Goal: Find specific page/section: Find specific page/section

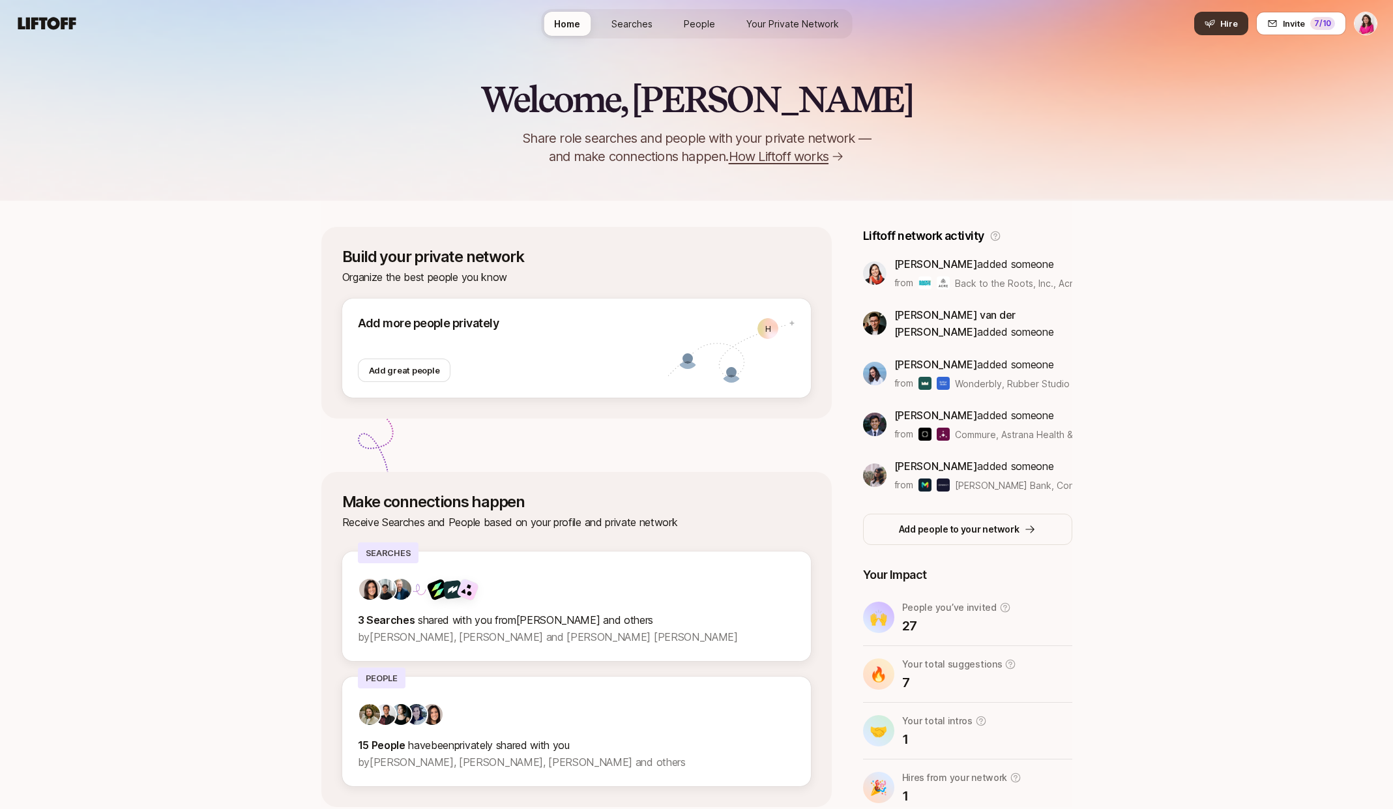
click at [1241, 23] on button "Hire" at bounding box center [1221, 23] width 54 height 23
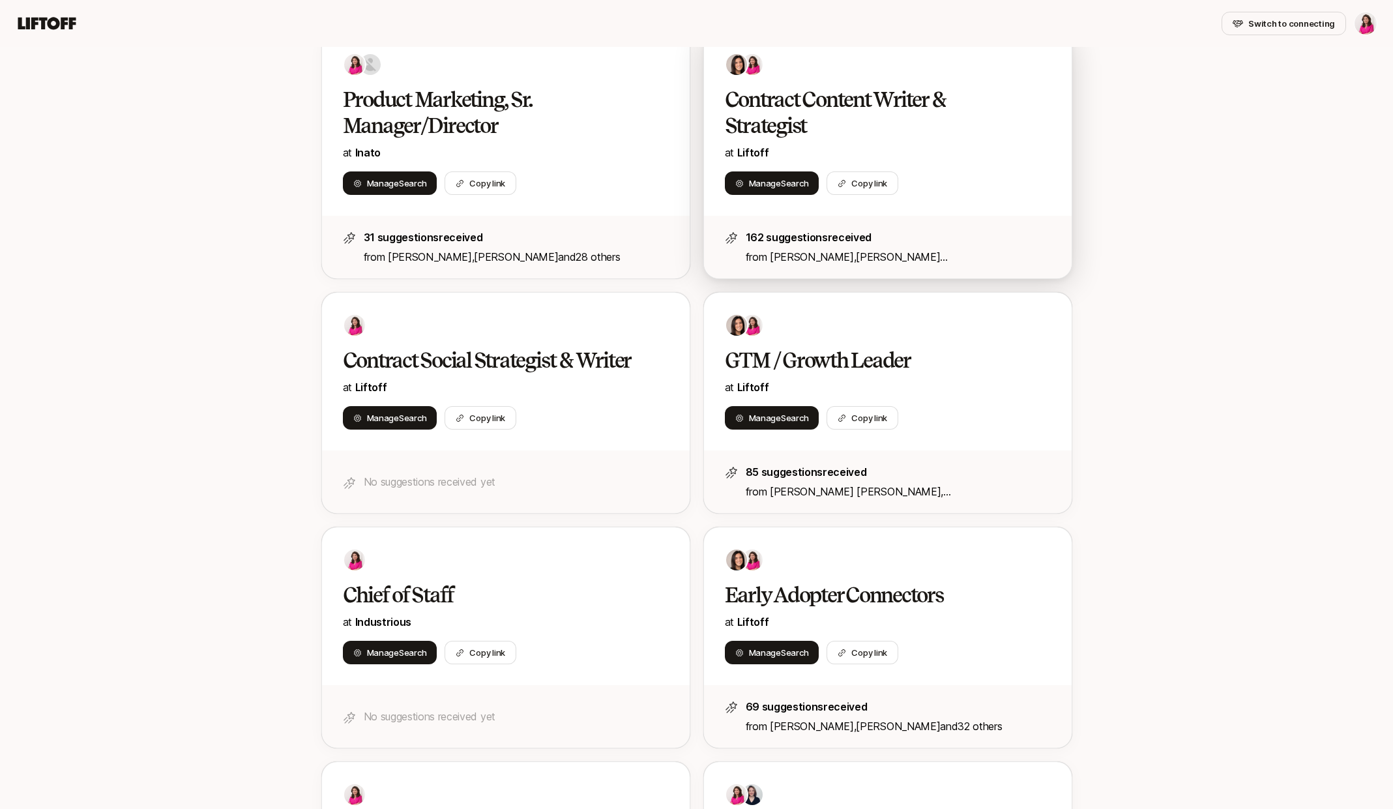
scroll to position [275, 0]
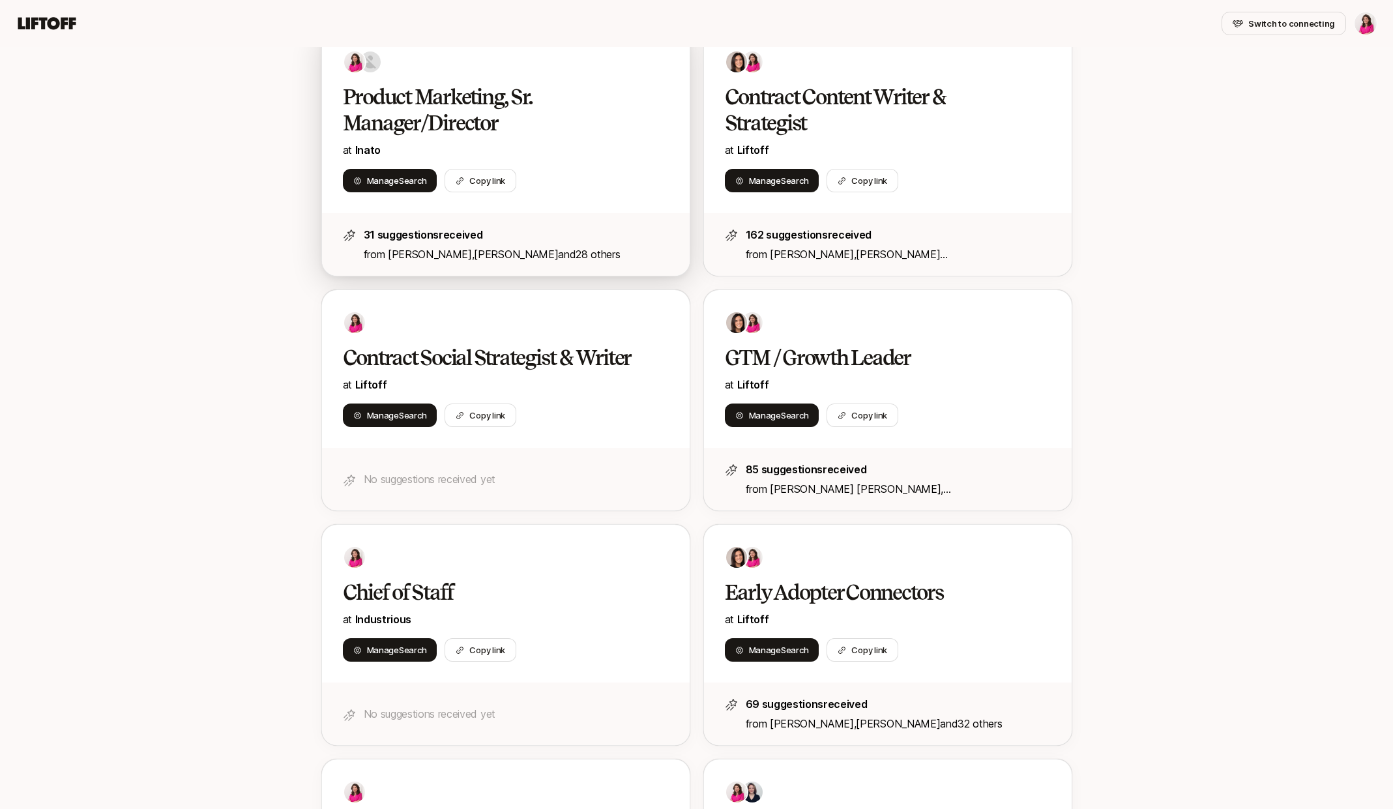
click at [564, 156] on p "at Inato" at bounding box center [506, 149] width 326 height 17
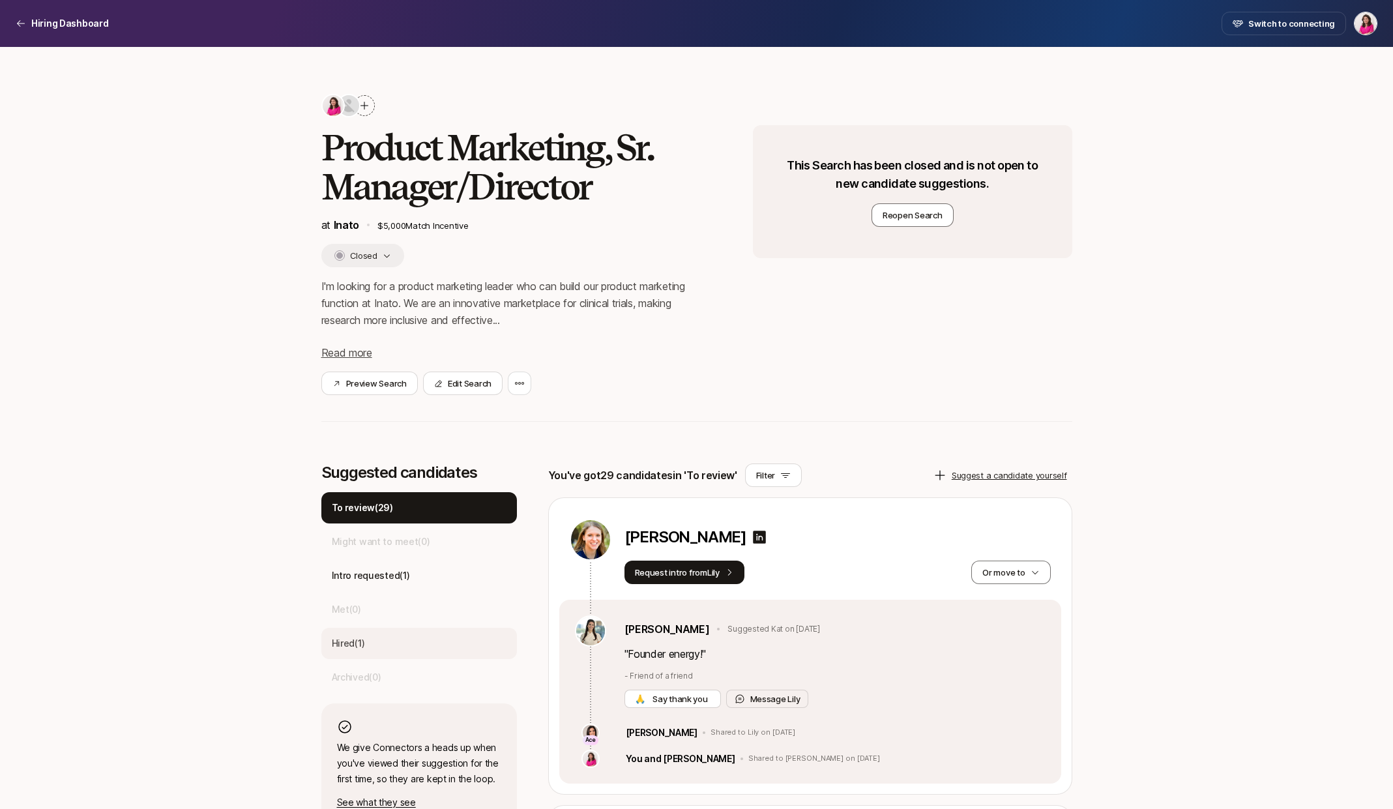
click at [375, 647] on div "Hired ( 1 )" at bounding box center [419, 643] width 196 height 31
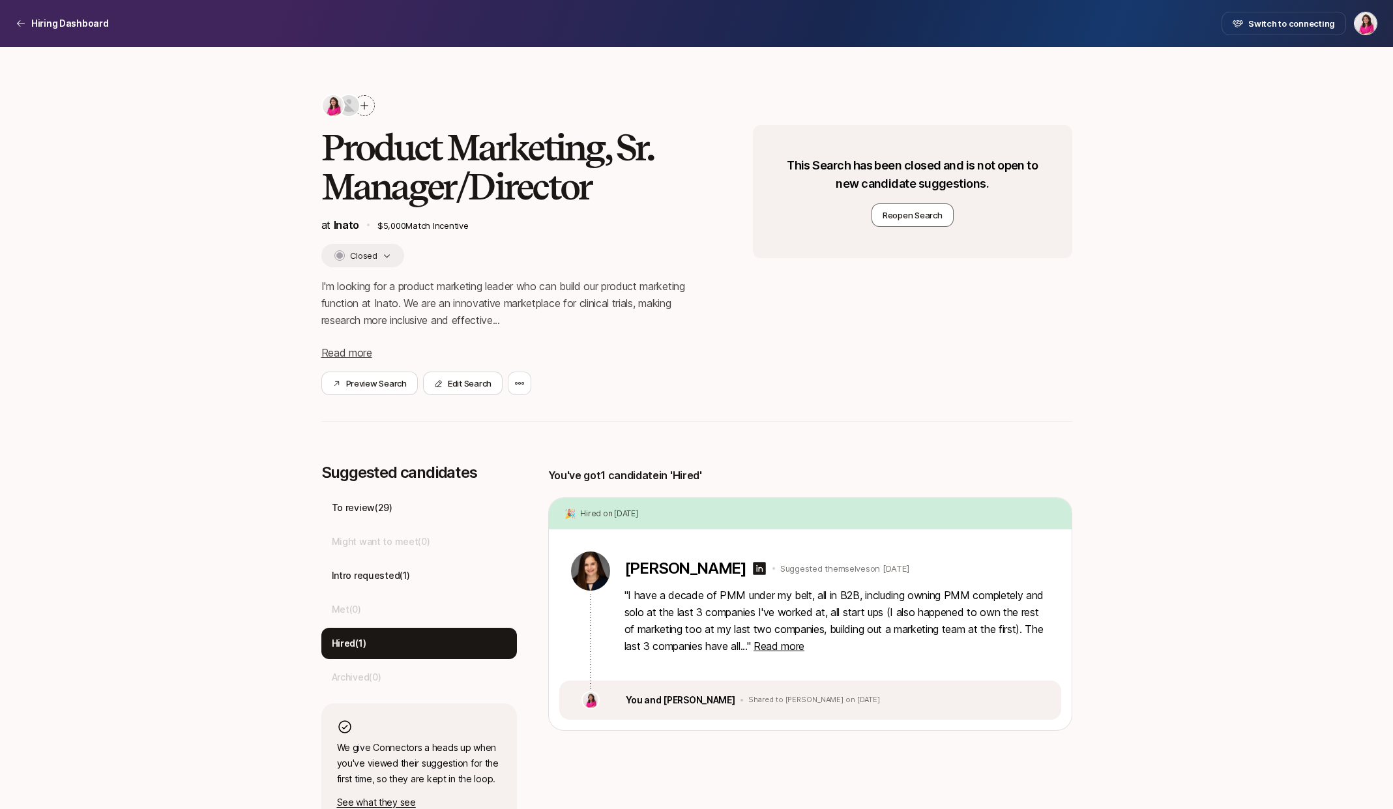
scroll to position [27, 0]
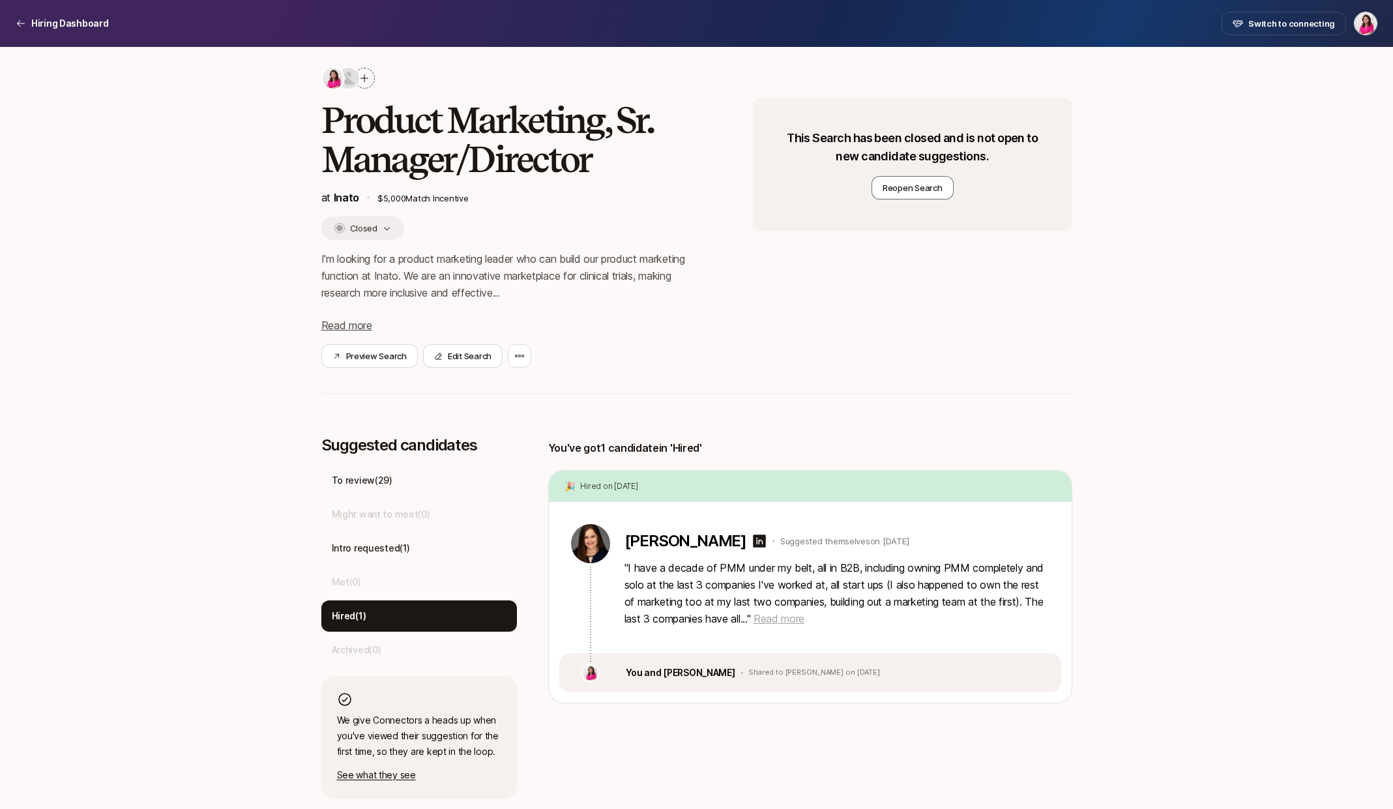
click at [786, 619] on span "Read more" at bounding box center [778, 618] width 51 height 13
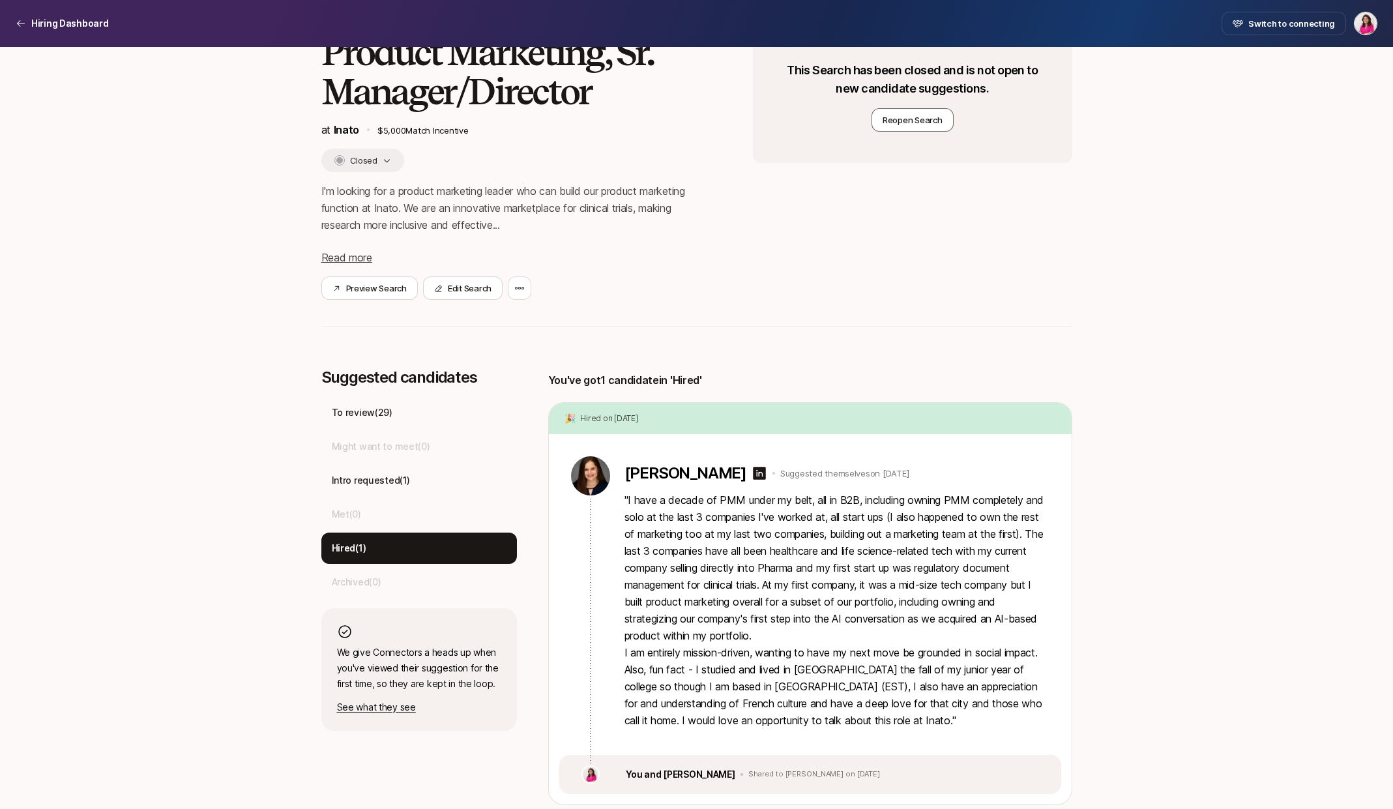
scroll to position [102, 0]
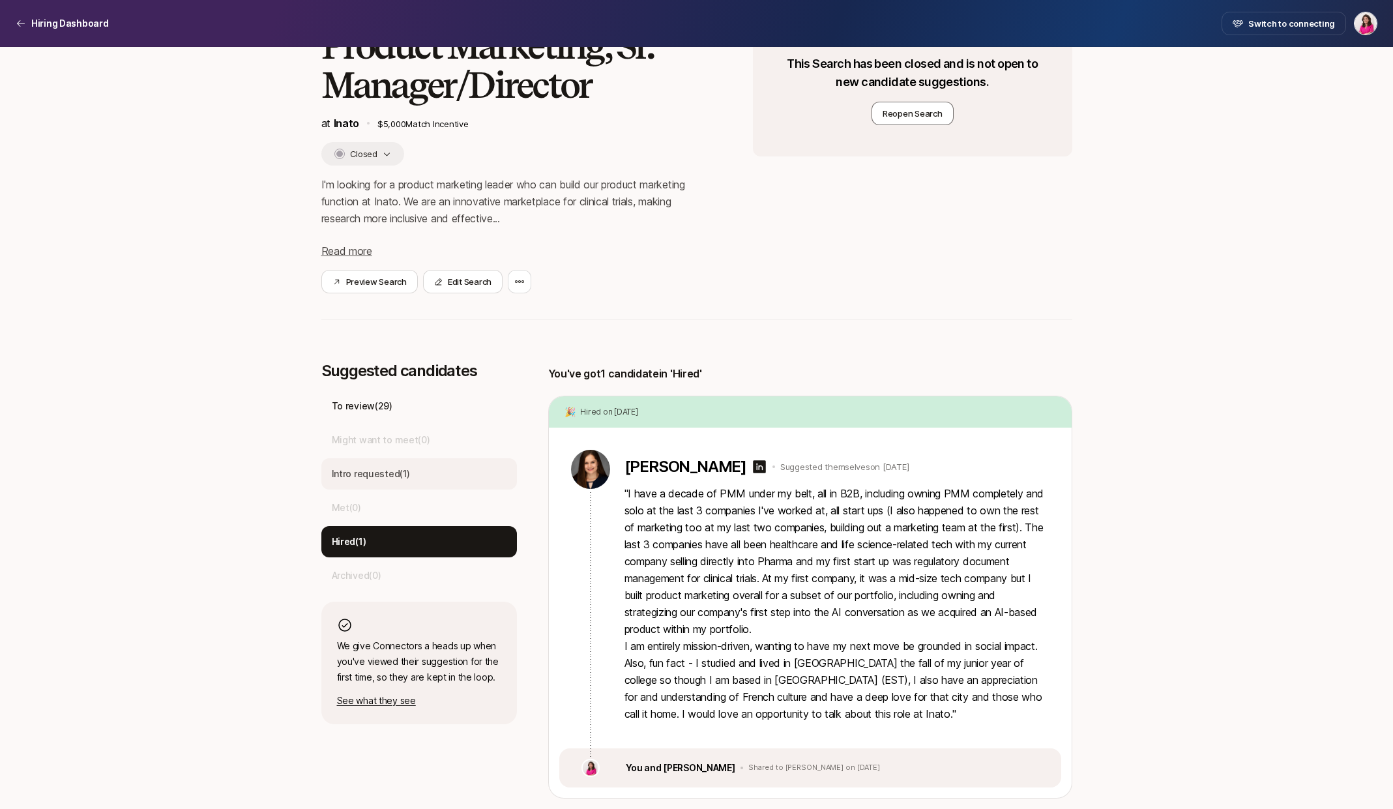
click at [396, 480] on p "Intro requested ( 1 )" at bounding box center [371, 474] width 78 height 16
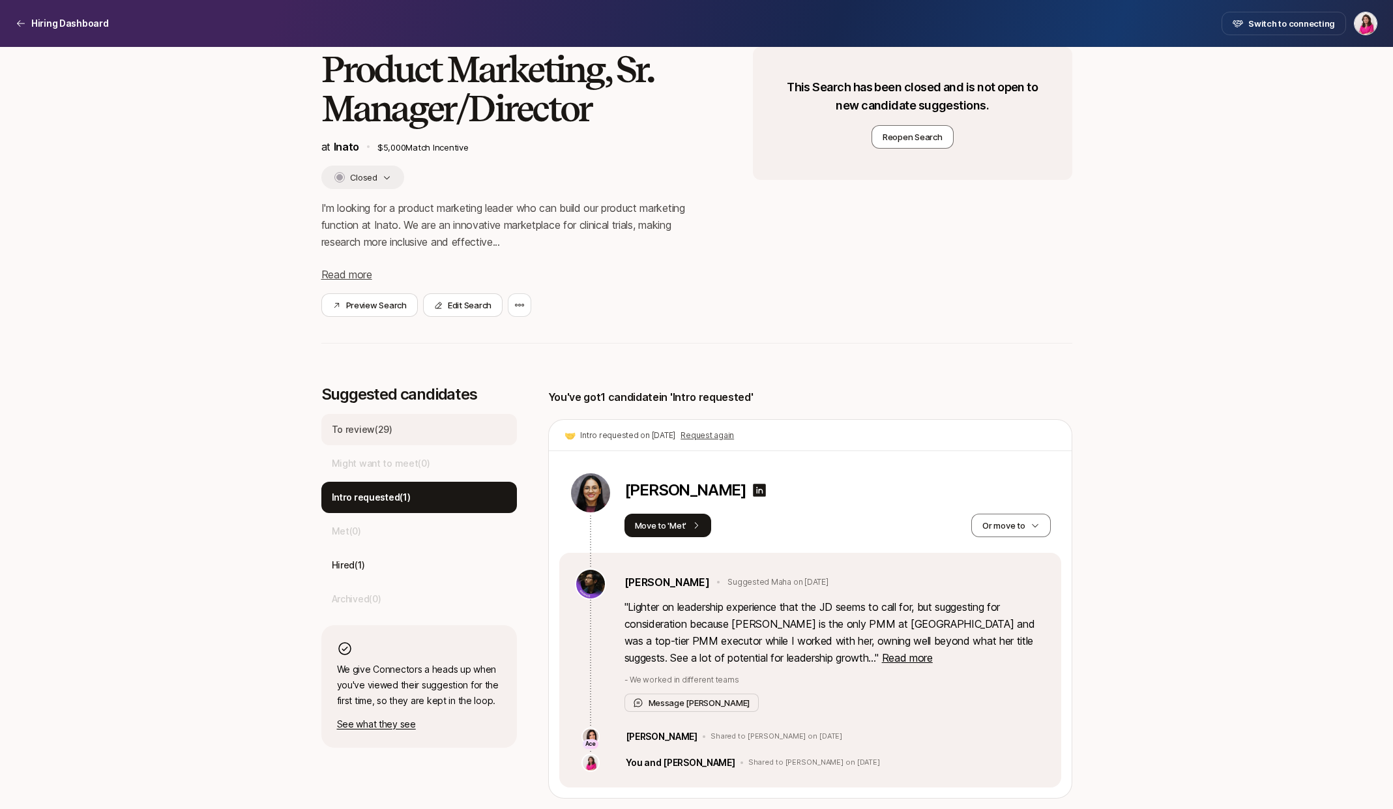
click at [385, 431] on p "To review ( 29 )" at bounding box center [362, 430] width 61 height 16
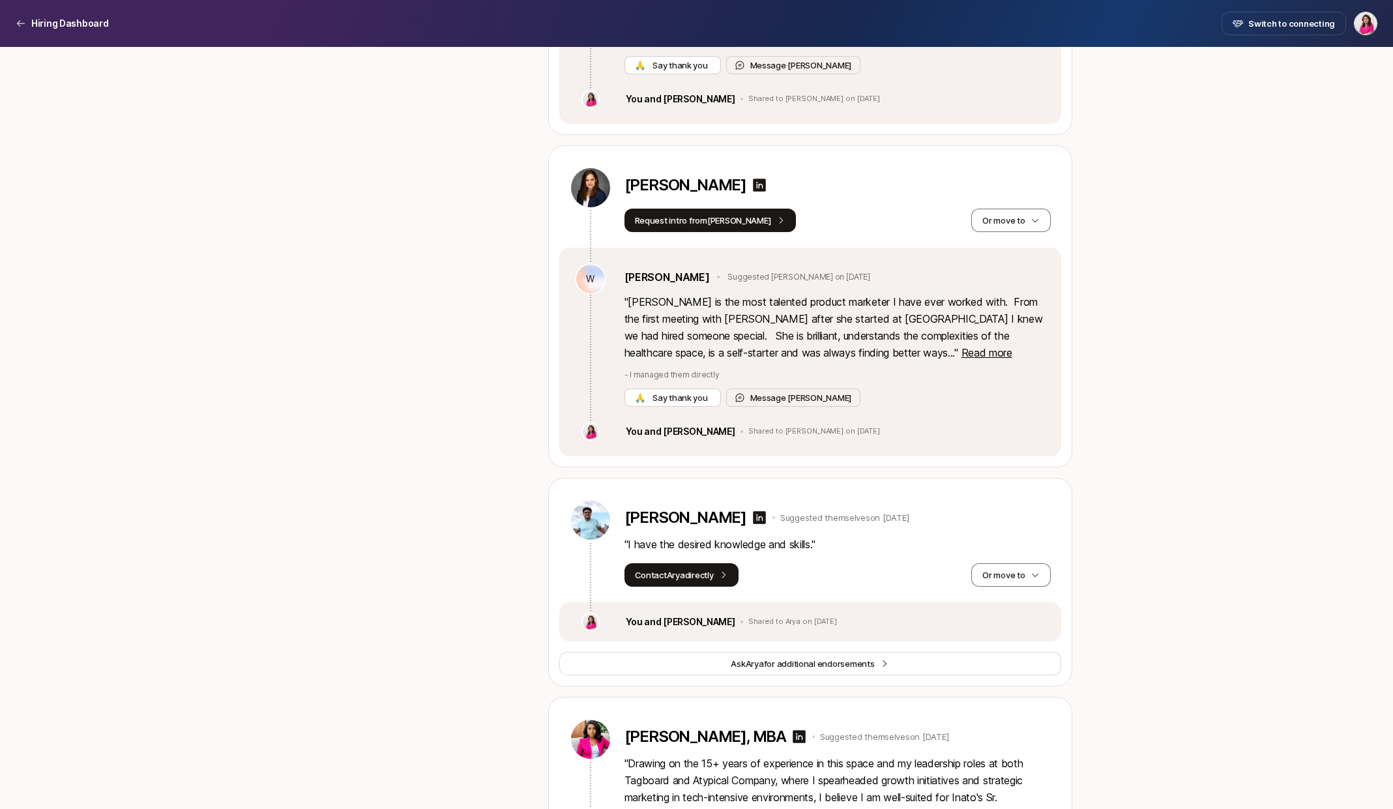
scroll to position [2846, 0]
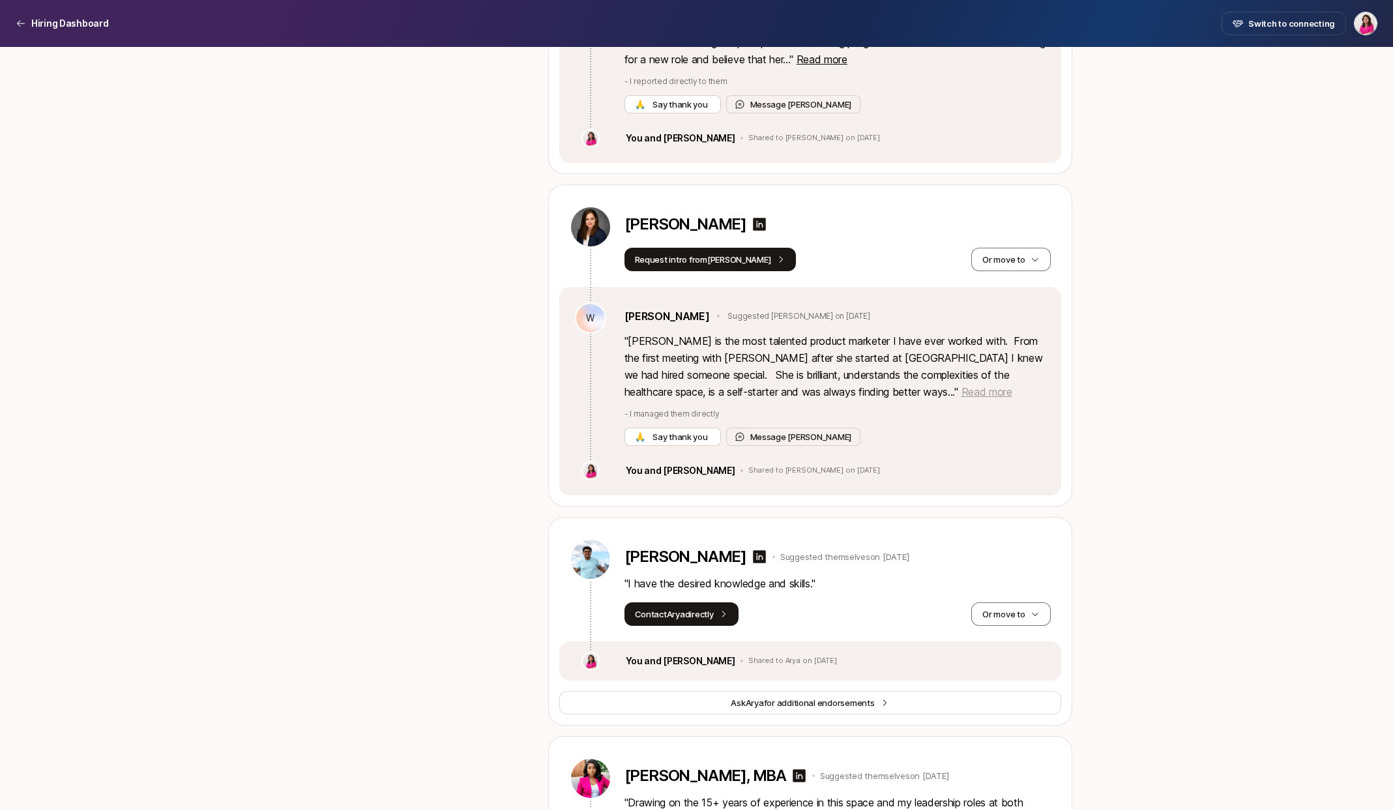
click at [961, 390] on span "Read more" at bounding box center [986, 391] width 51 height 13
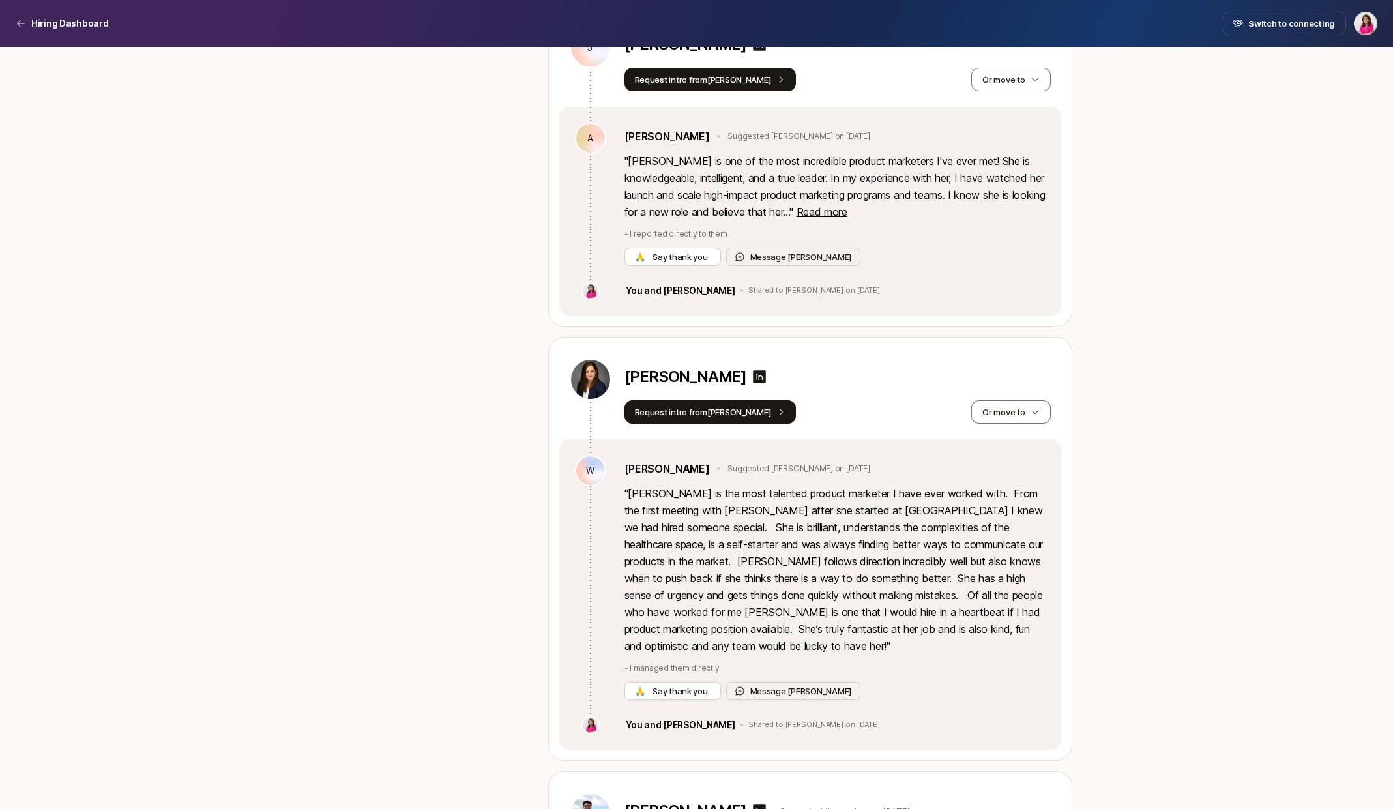
scroll to position [2688, 0]
